Goal: Task Accomplishment & Management: Manage account settings

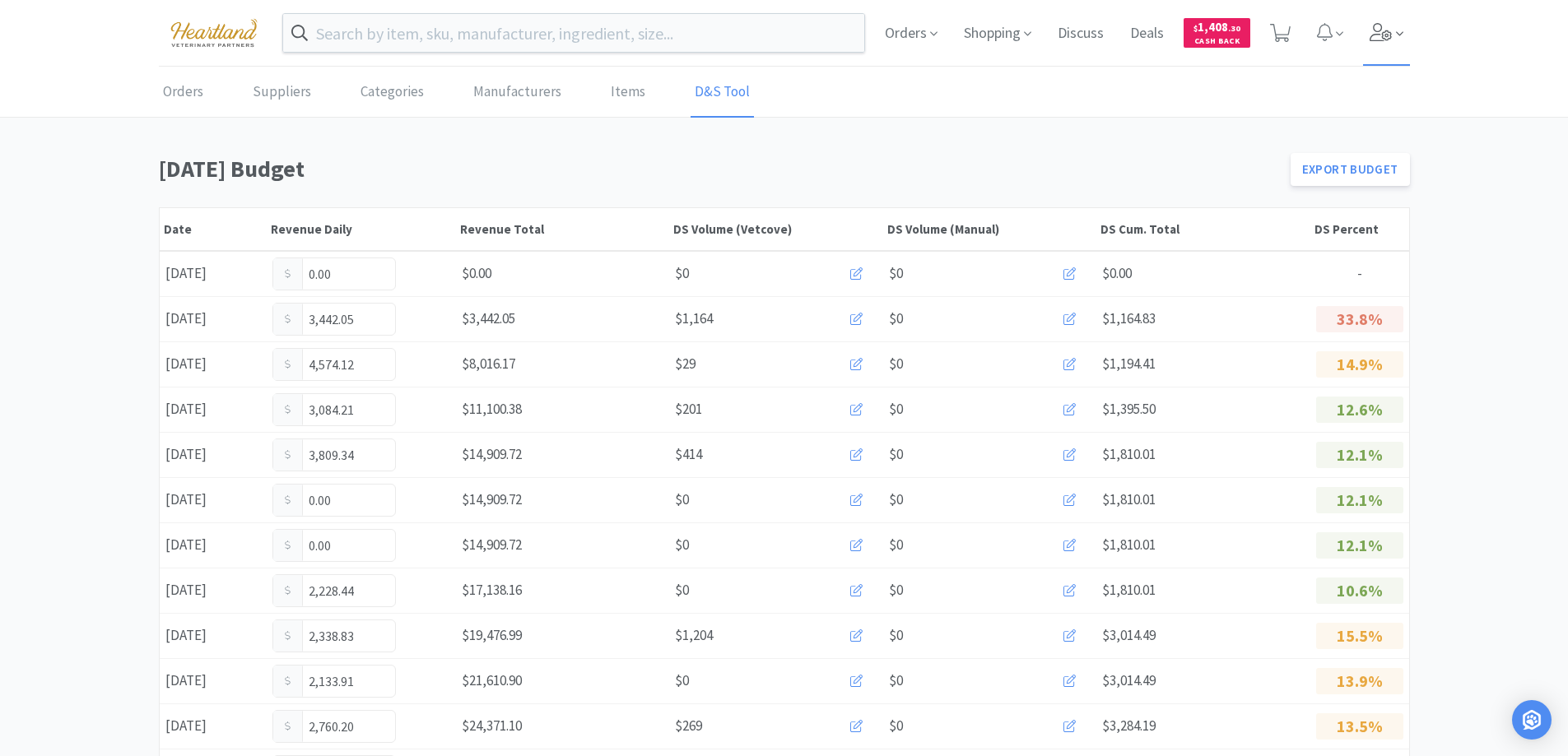
click at [1398, 35] on icon at bounding box center [1398, 34] width 7 height 4
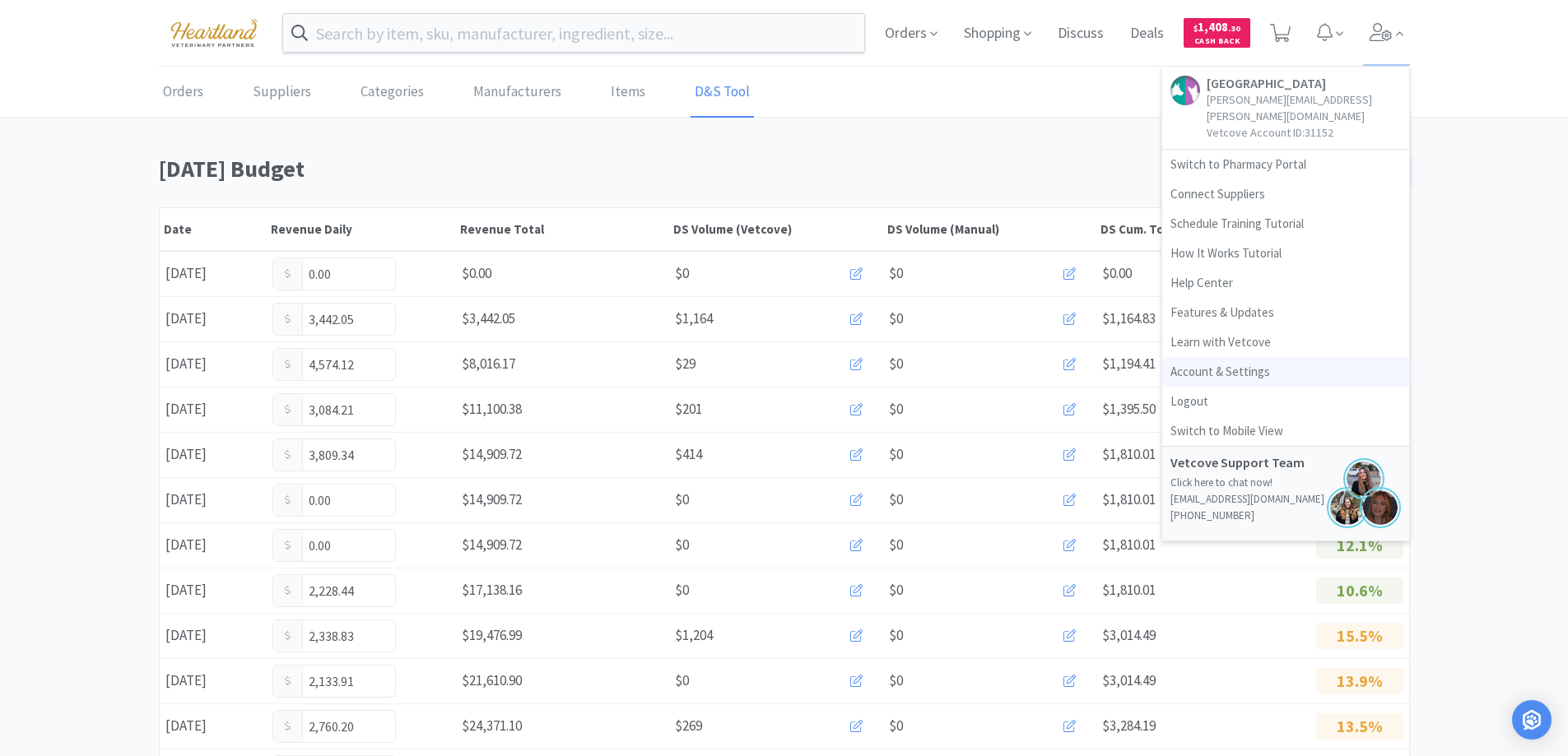
click at [1231, 357] on link "Account & Settings" at bounding box center [1285, 372] width 247 height 30
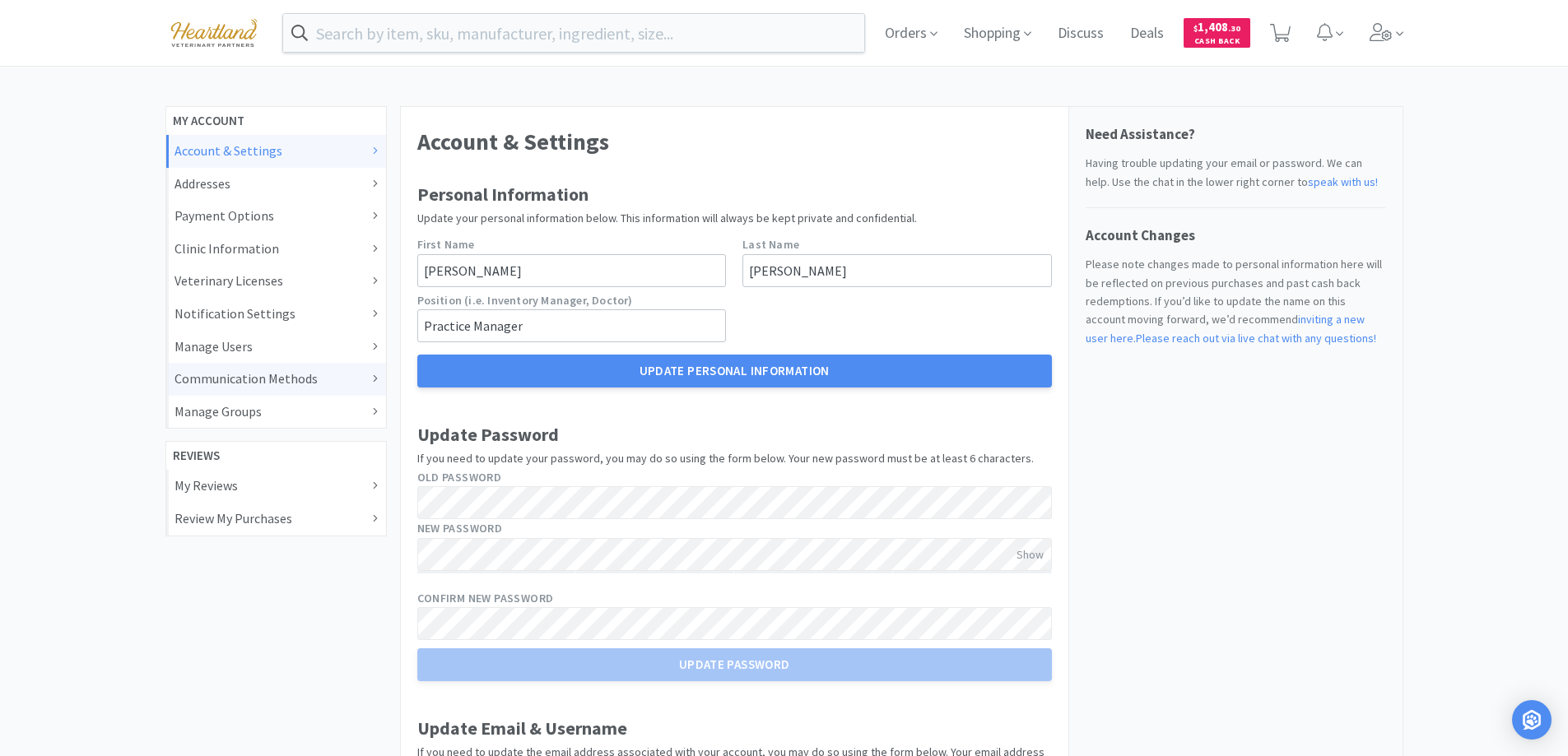
click at [366, 378] on div "Communication Methods" at bounding box center [276, 378] width 203 height 21
